Goal: Information Seeking & Learning: Learn about a topic

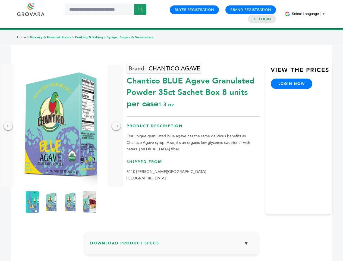
click at [309, 14] on span "Select Language" at bounding box center [305, 14] width 27 height 4
click at [61, 126] on img at bounding box center [61, 126] width 95 height 122
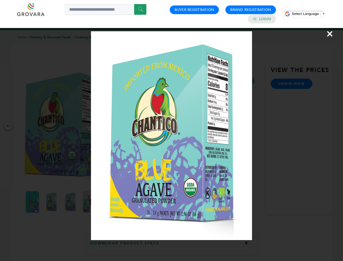
click at [8, 126] on div "×" at bounding box center [171, 130] width 343 height 261
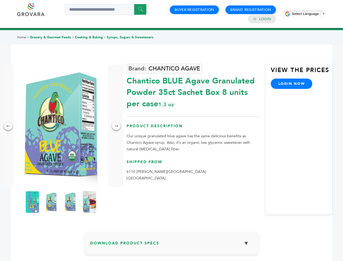
click at [116, 126] on div "→" at bounding box center [116, 125] width 9 height 9
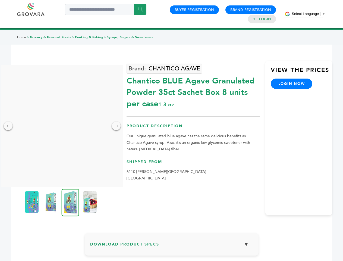
click at [32, 202] on img at bounding box center [32, 202] width 14 height 22
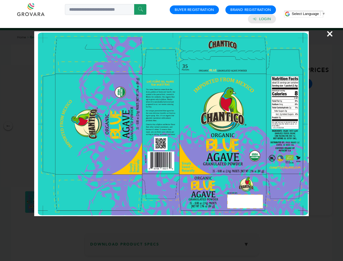
click at [51, 202] on div "×" at bounding box center [171, 130] width 343 height 261
